Goal: Transaction & Acquisition: Subscribe to service/newsletter

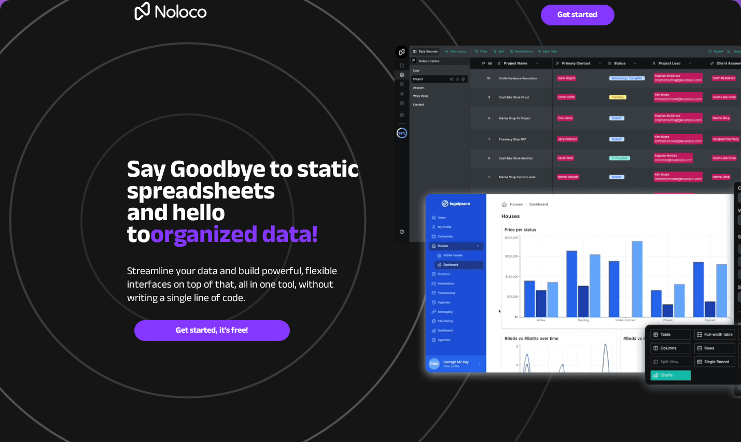
click at [488, 156] on div at bounding box center [370, 271] width 487 height 542
click at [513, 147] on div at bounding box center [370, 271] width 487 height 542
click at [574, 283] on div at bounding box center [370, 271] width 487 height 542
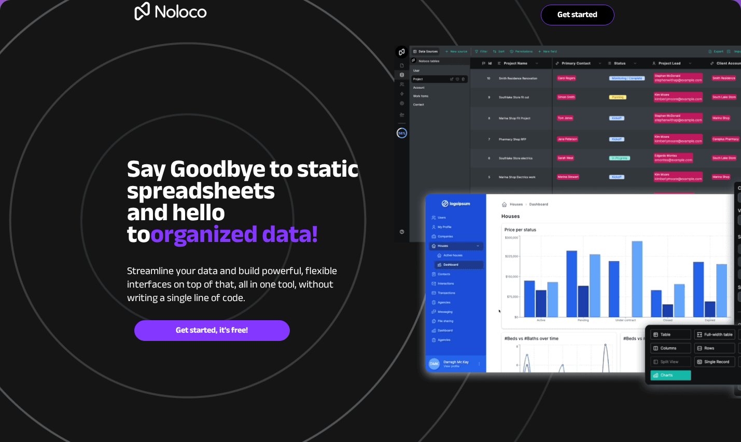
click at [571, 16] on span "Get started" at bounding box center [577, 15] width 73 height 10
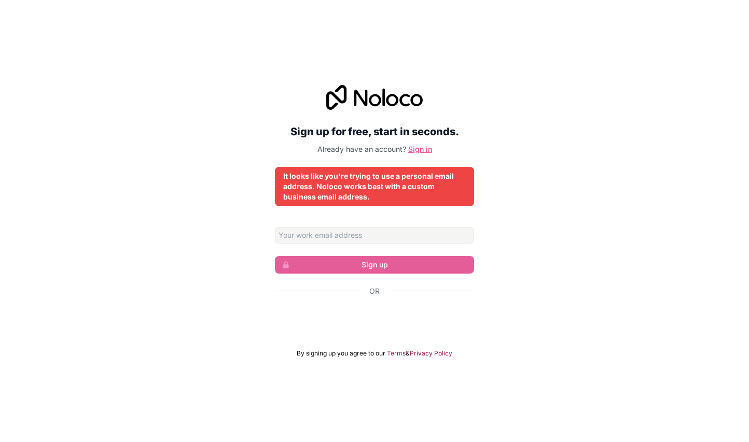
click at [419, 151] on link "Sign in" at bounding box center [420, 149] width 24 height 9
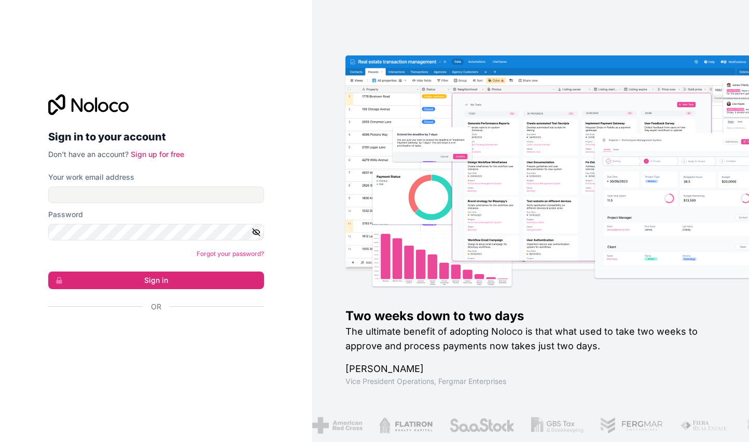
click at [115, 184] on div "Your work email address" at bounding box center [156, 187] width 216 height 31
click at [501, 224] on div at bounding box center [580, 184] width 437 height 216
click at [421, 190] on img at bounding box center [580, 184] width 437 height 216
click at [174, 154] on link "Sign up for free" at bounding box center [157, 154] width 53 height 9
